Goal: Task Accomplishment & Management: Manage account settings

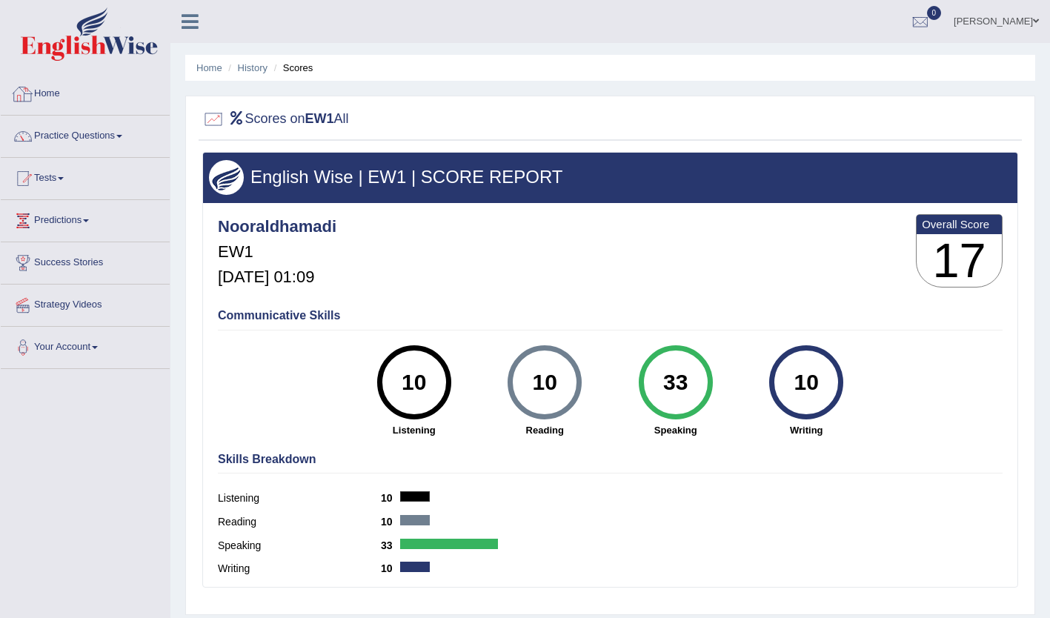
click at [61, 87] on link "Home" at bounding box center [85, 91] width 169 height 37
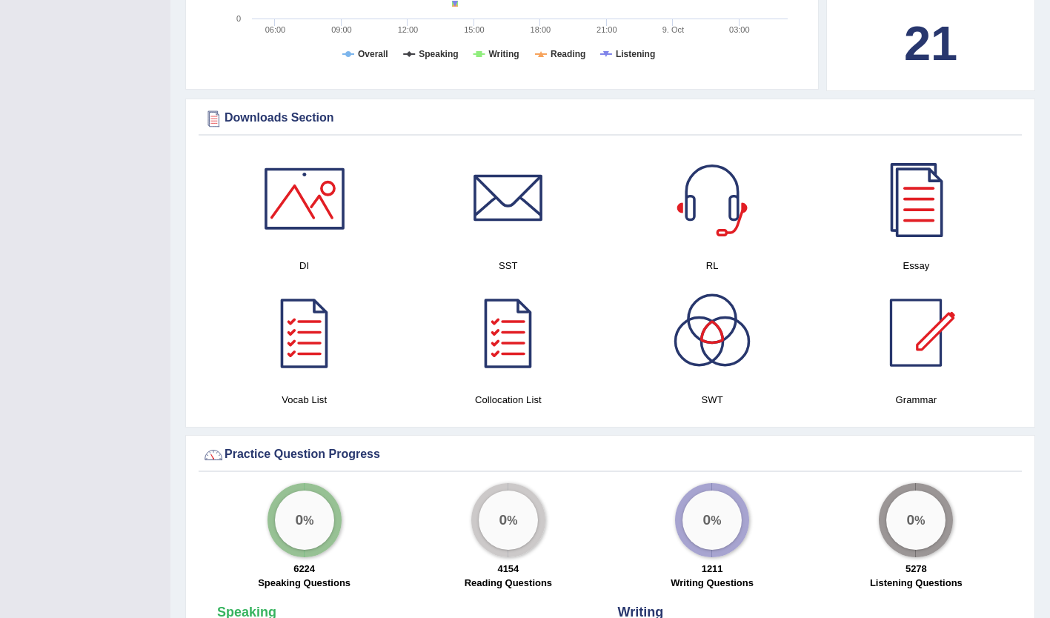
scroll to position [664, 0]
click at [299, 317] on div at bounding box center [305, 332] width 104 height 104
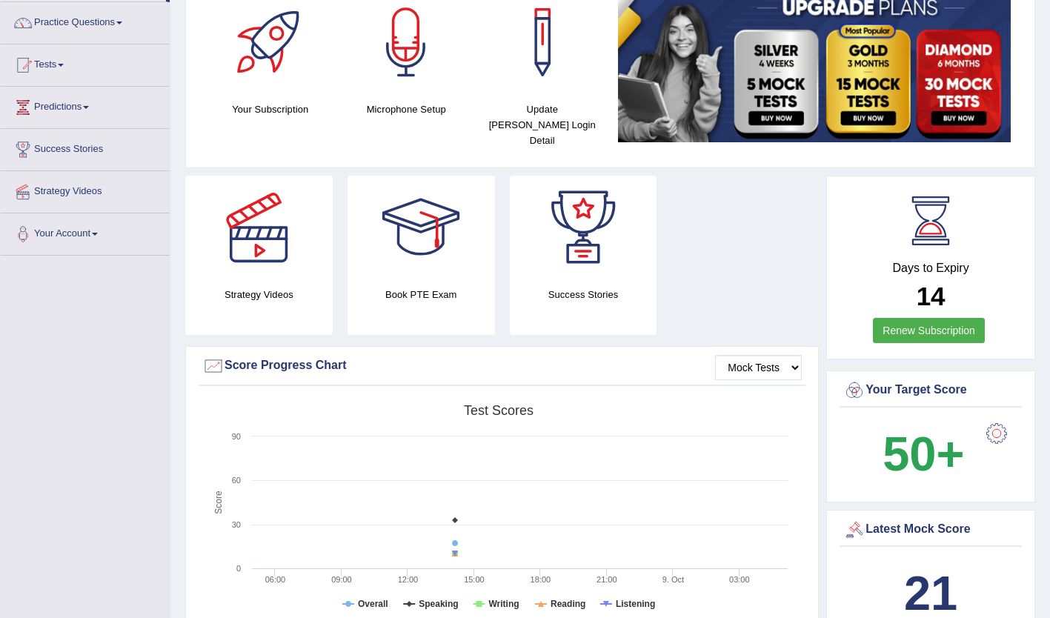
scroll to position [0, 0]
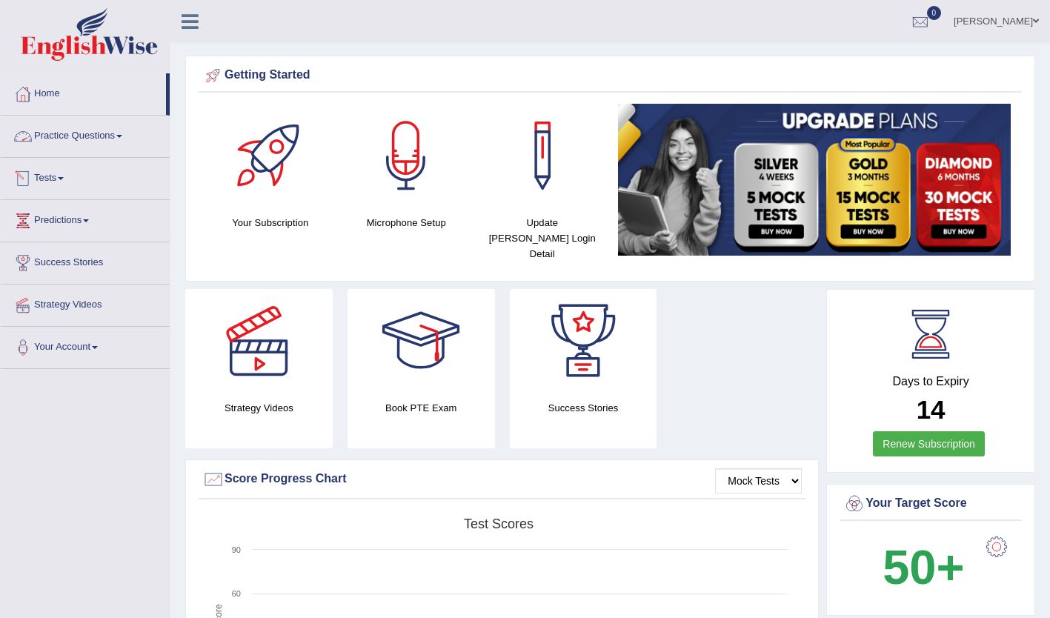
click at [104, 176] on link "Tests" at bounding box center [85, 176] width 169 height 37
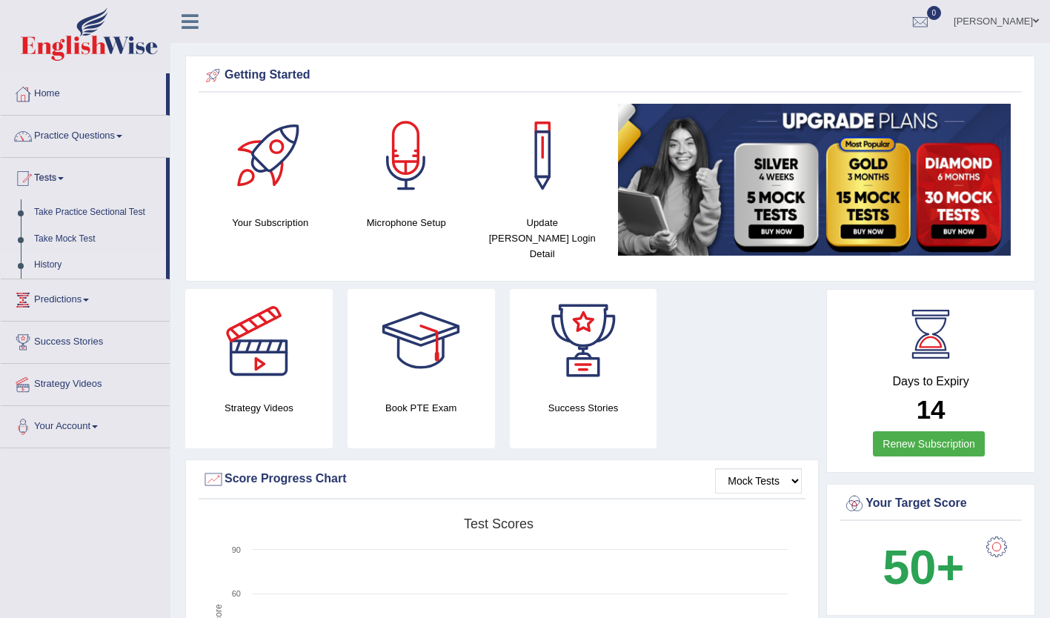
click at [43, 265] on link "History" at bounding box center [96, 265] width 139 height 27
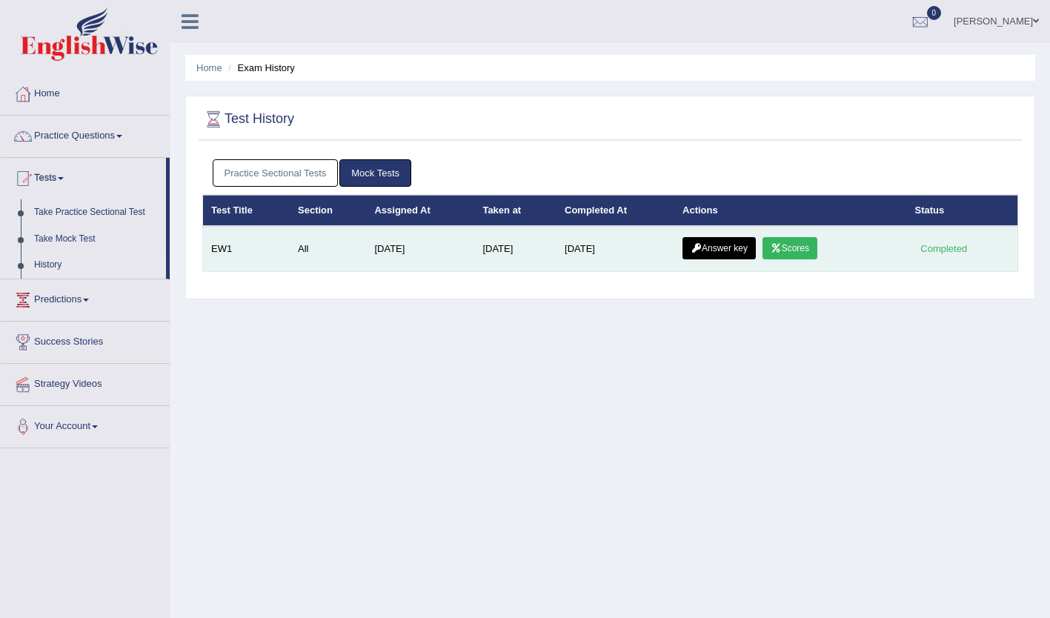
click at [789, 242] on link "Scores" at bounding box center [790, 248] width 55 height 22
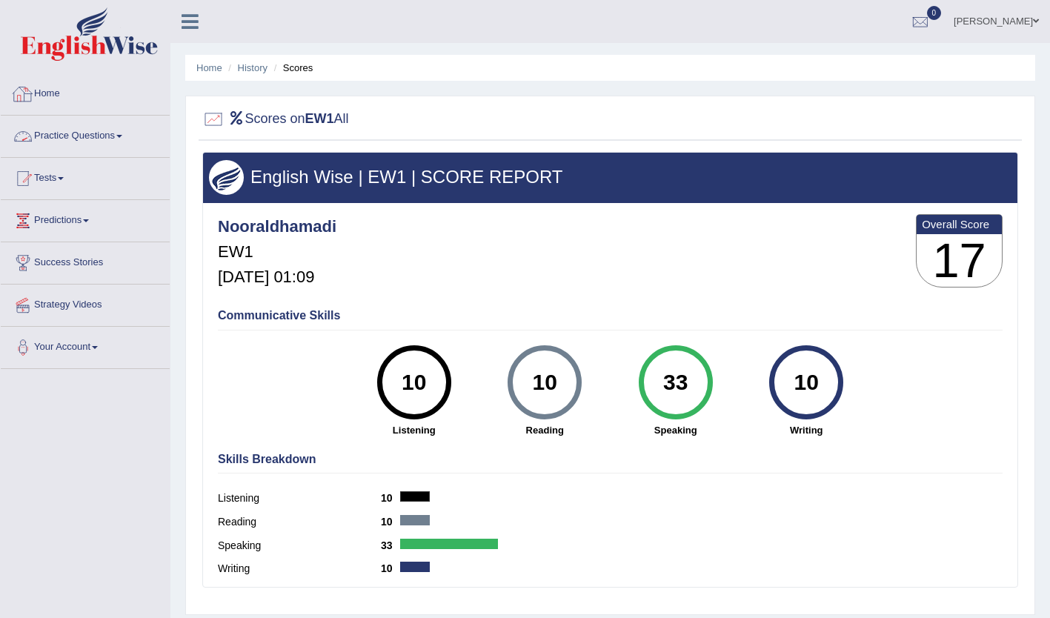
click at [87, 132] on link "Practice Questions" at bounding box center [85, 134] width 169 height 37
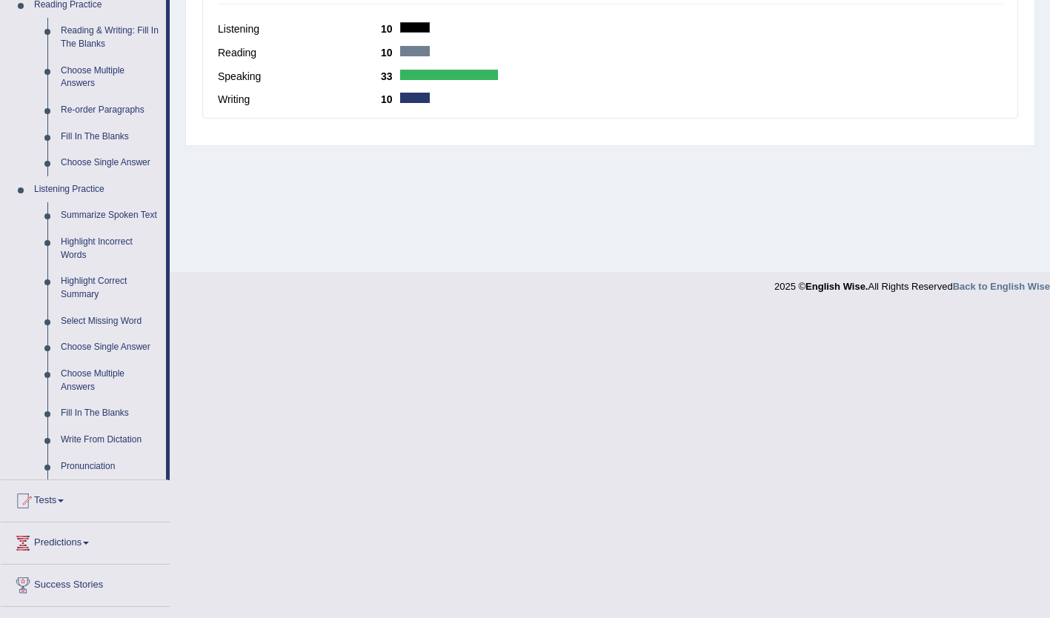
scroll to position [543, 0]
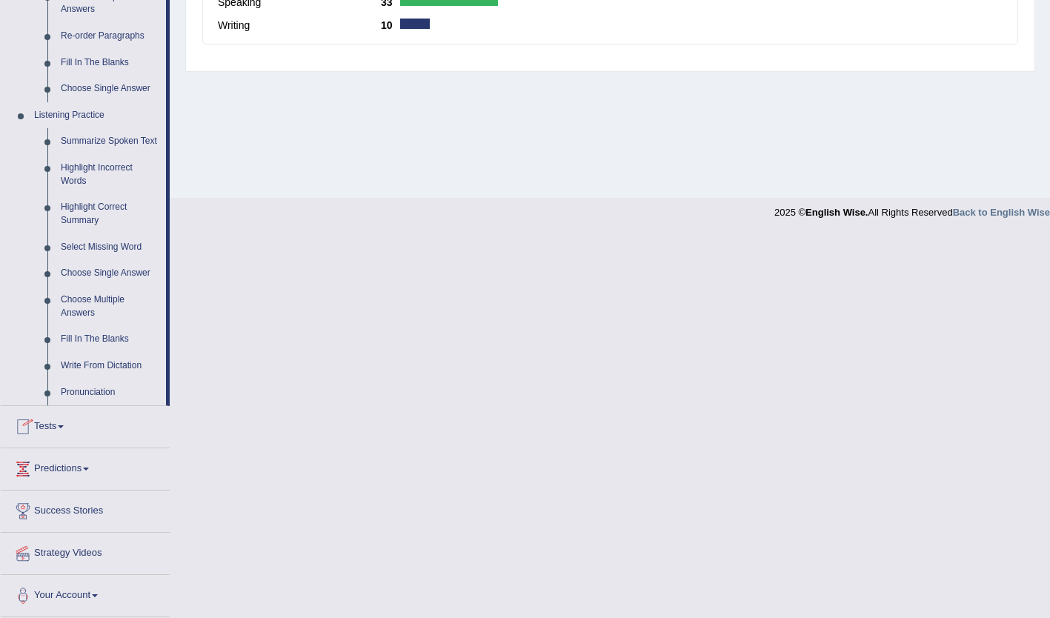
click at [36, 427] on link "Tests" at bounding box center [85, 424] width 169 height 37
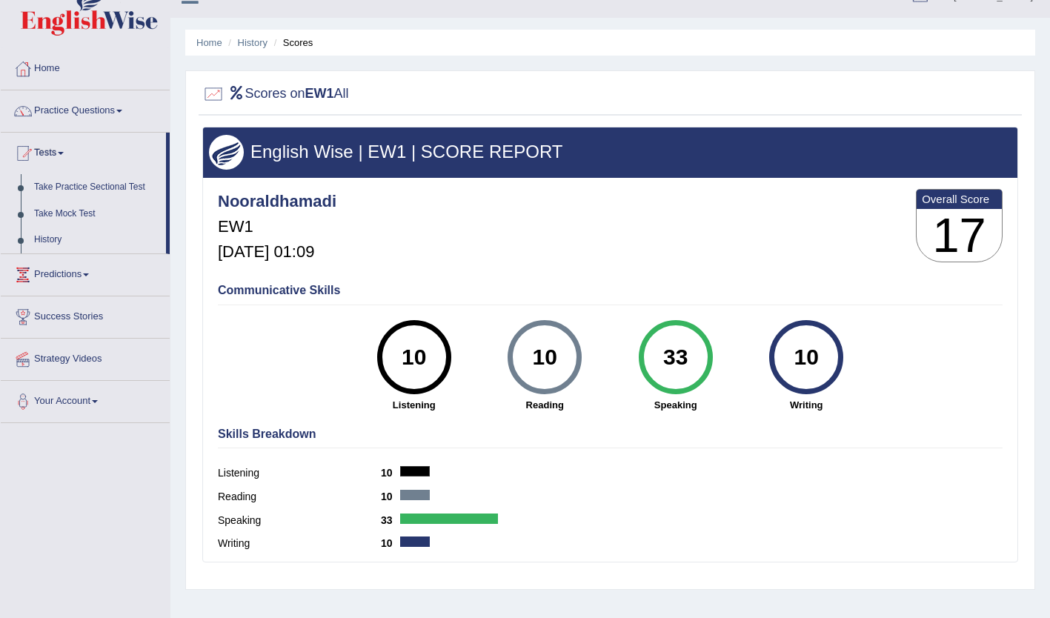
scroll to position [0, 0]
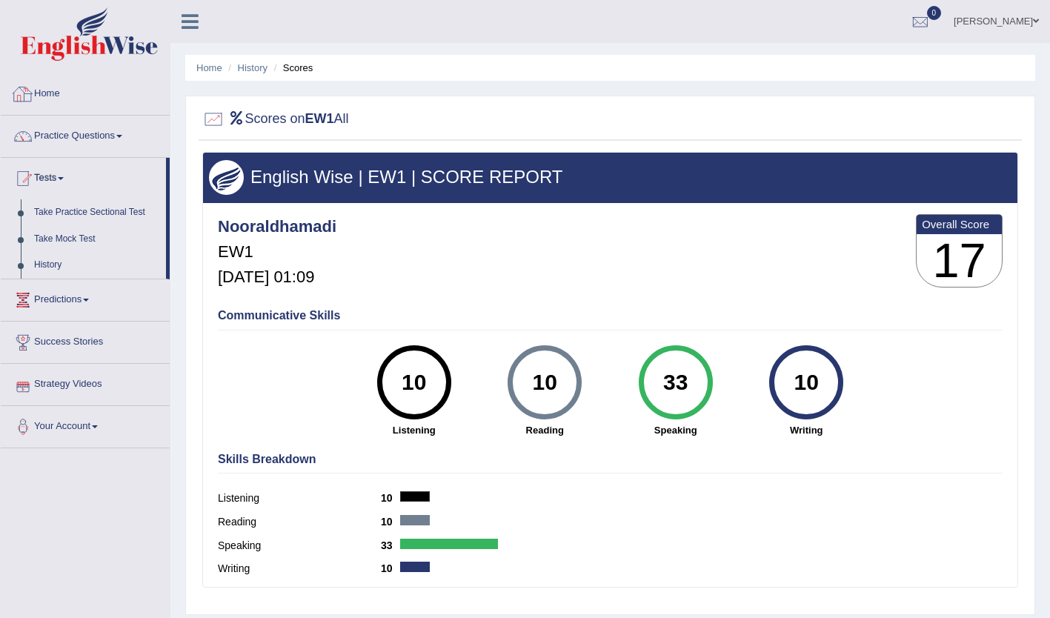
click at [40, 87] on link "Home" at bounding box center [85, 91] width 169 height 37
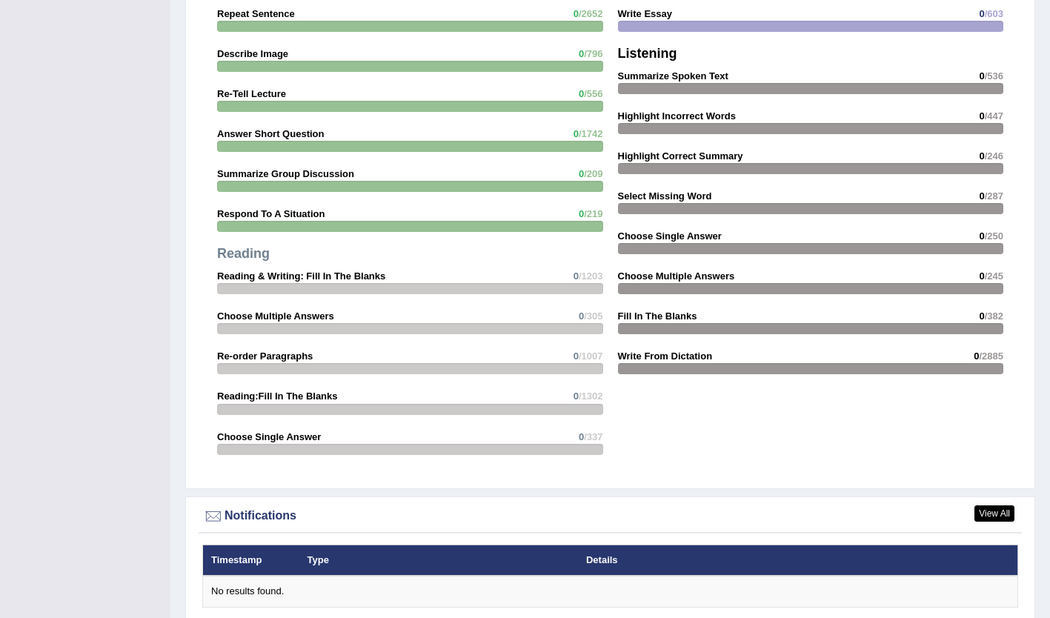
scroll to position [1531, 0]
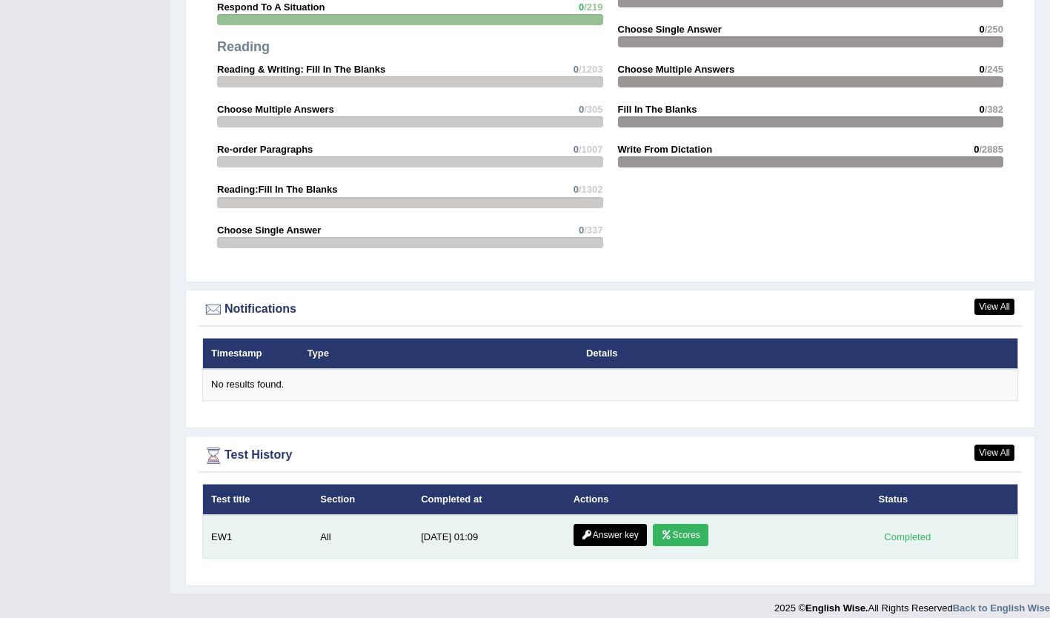
click at [683, 524] on link "Scores" at bounding box center [680, 535] width 55 height 22
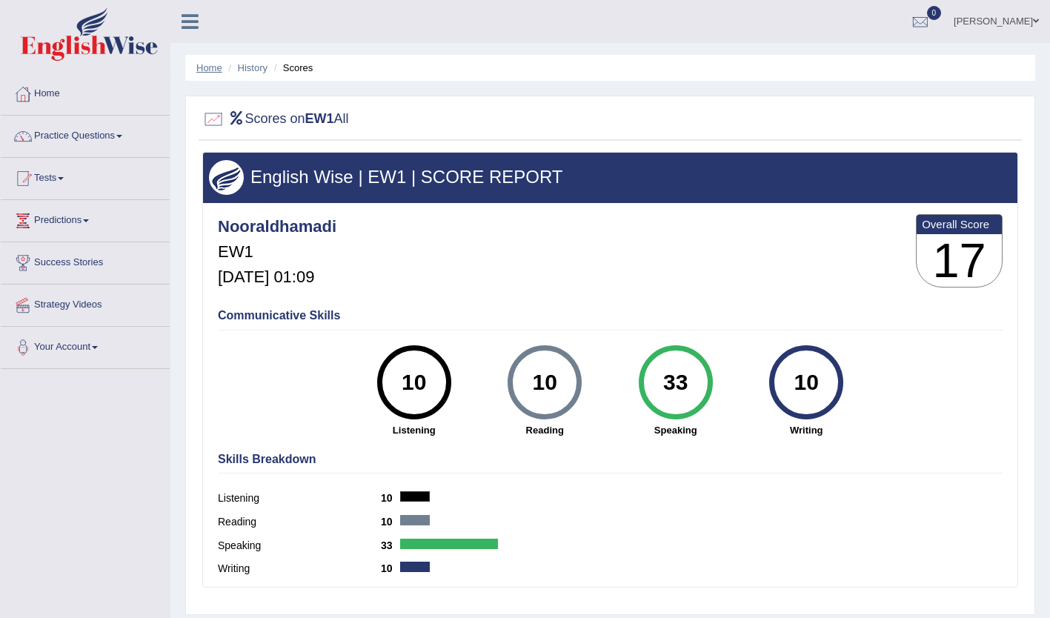
click at [210, 67] on link "Home" at bounding box center [209, 67] width 26 height 11
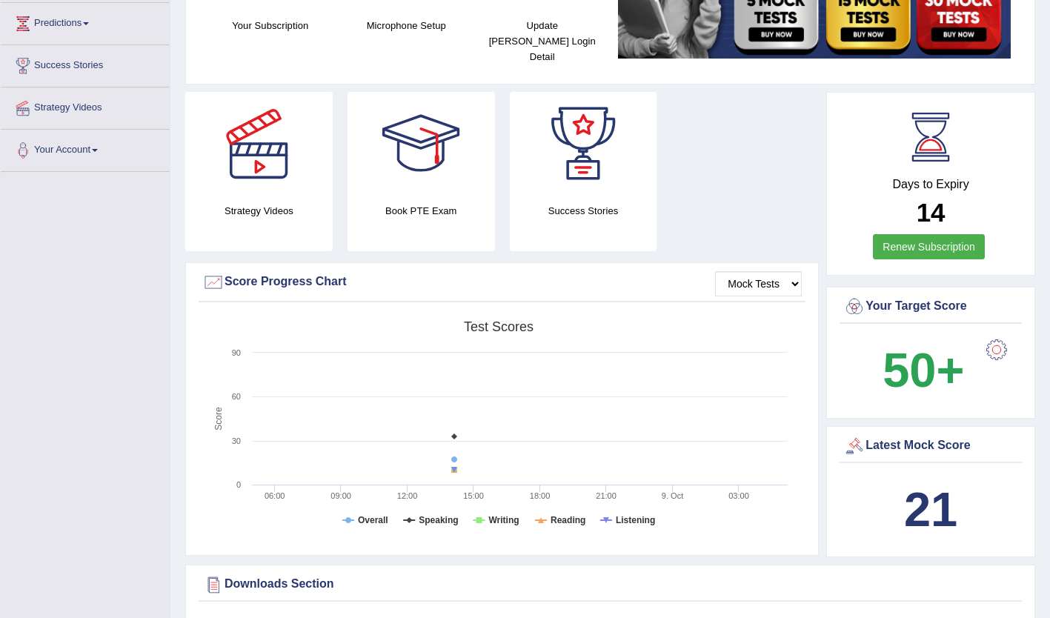
scroll to position [196, 0]
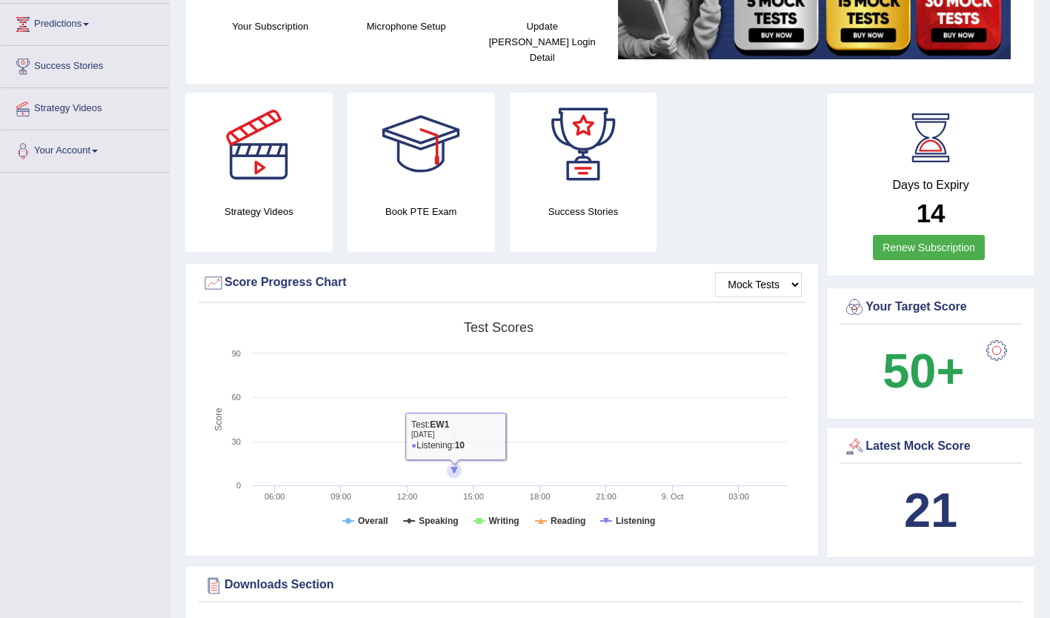
click at [458, 463] on icon at bounding box center [454, 470] width 15 height 15
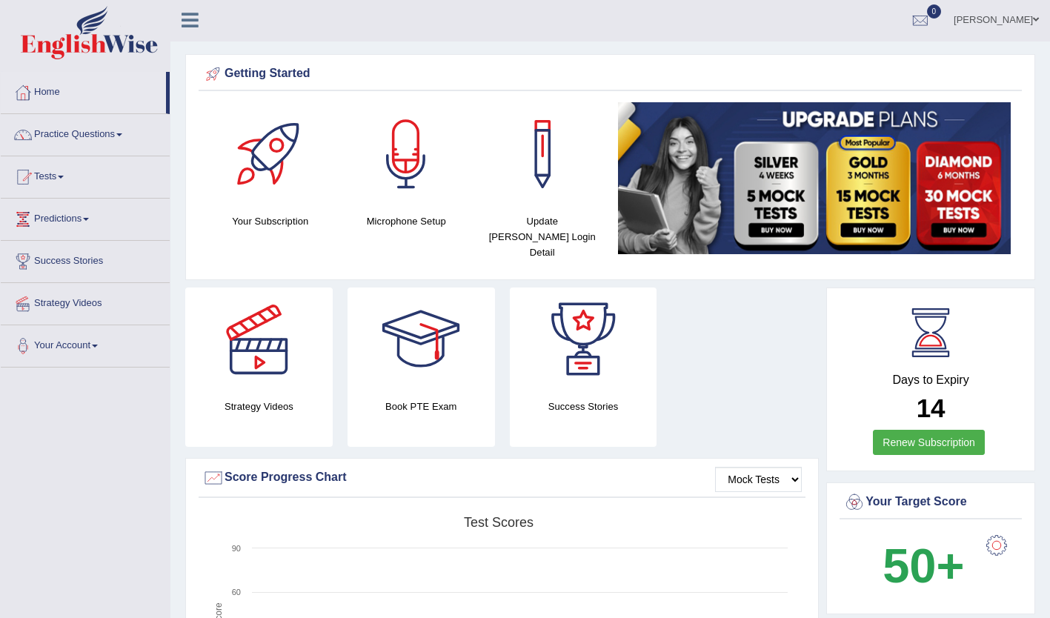
scroll to position [0, 0]
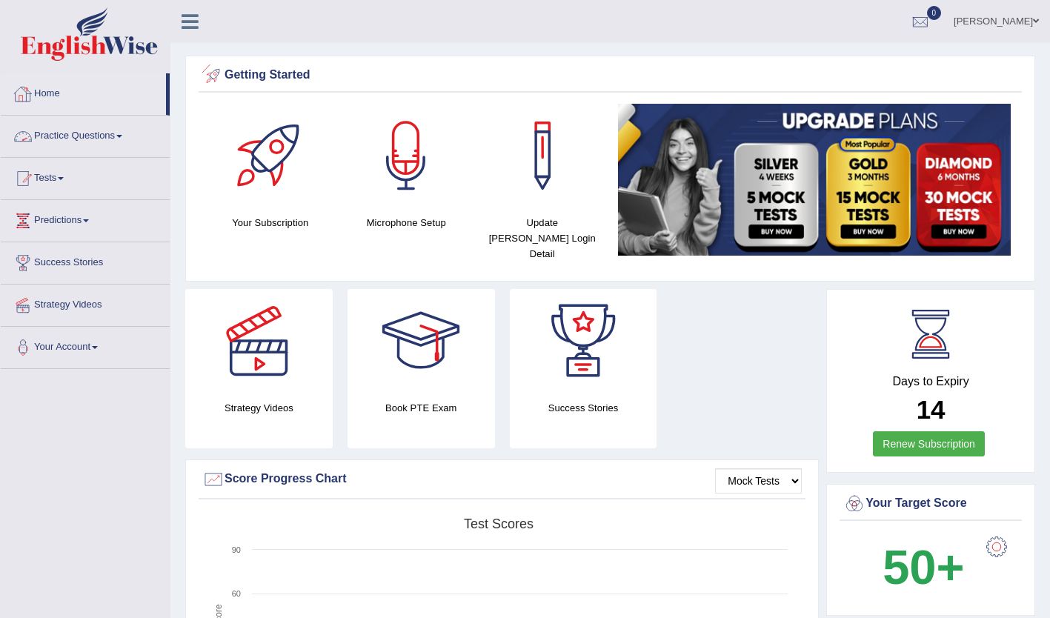
click at [122, 91] on link "Home" at bounding box center [83, 91] width 165 height 37
click at [997, 536] on div at bounding box center [997, 547] width 30 height 30
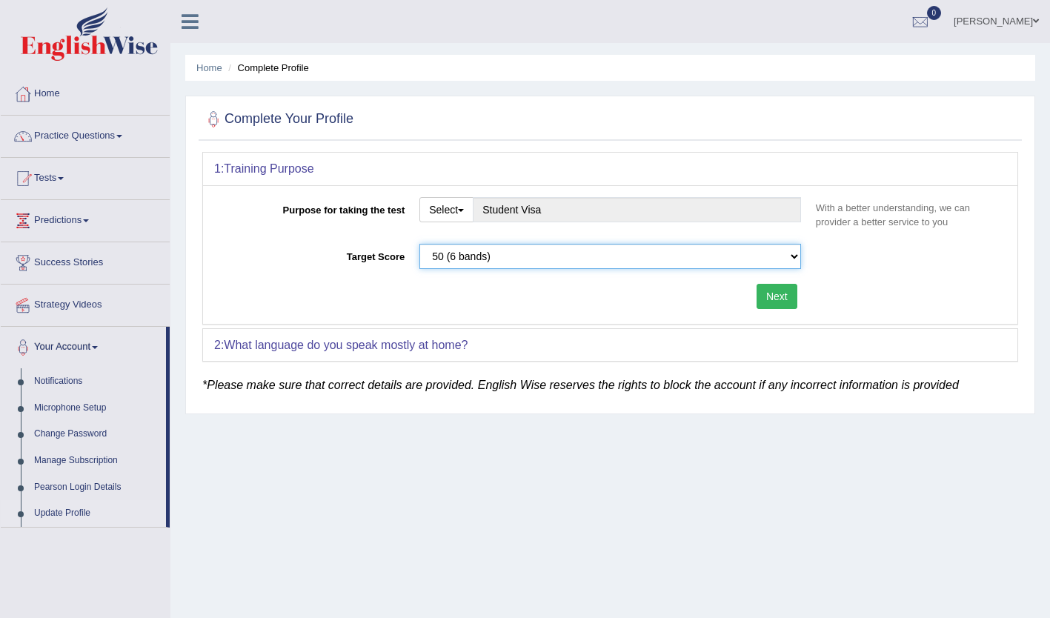
click at [723, 255] on select "Please select the correct value 50 (6 bands) 58 (6.5 bands) 65 (7 bands) 79 (8 …" at bounding box center [610, 256] width 382 height 25
select select "58"
click at [419, 244] on select "Please select the correct value 50 (6 bands) 58 (6.5 bands) 65 (7 bands) 79 (8 …" at bounding box center [610, 256] width 382 height 25
click at [775, 293] on button "Next" at bounding box center [777, 296] width 41 height 25
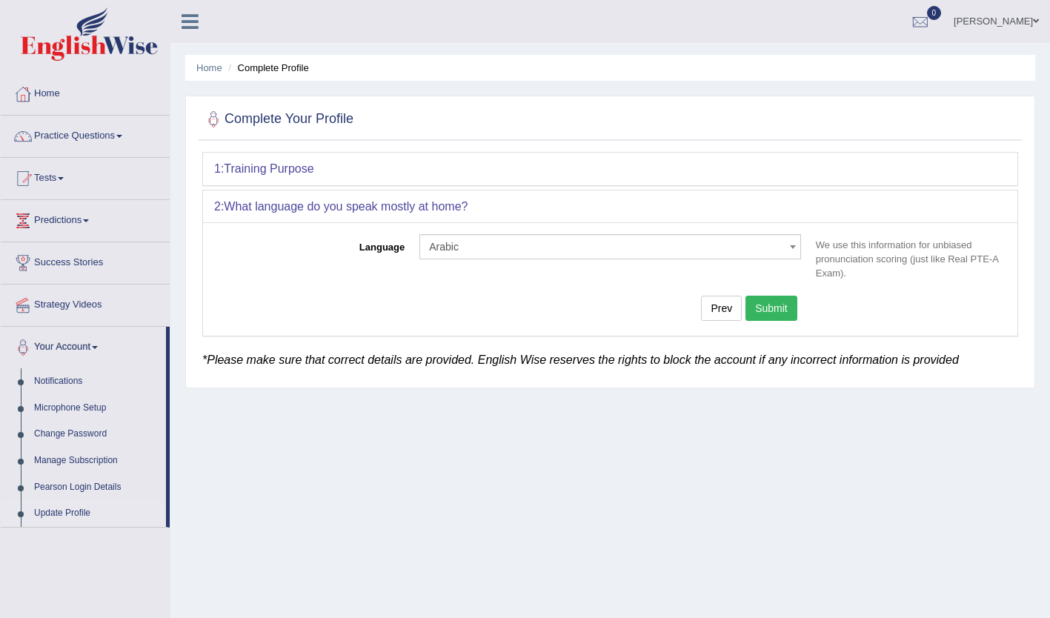
click at [775, 303] on button "Submit" at bounding box center [772, 308] width 52 height 25
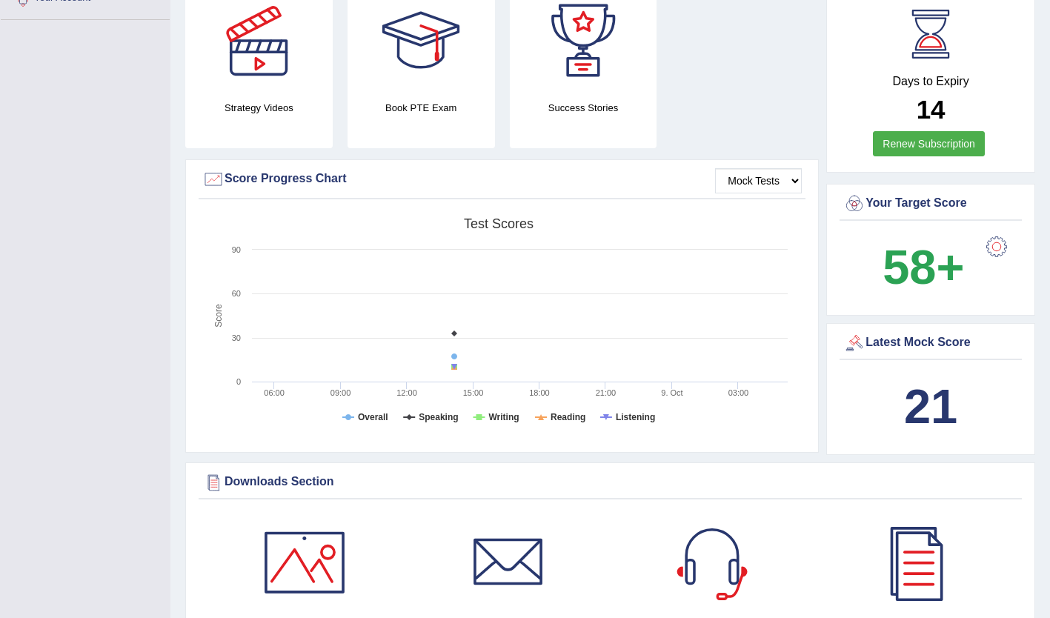
scroll to position [350, 0]
